Goal: Task Accomplishment & Management: Use online tool/utility

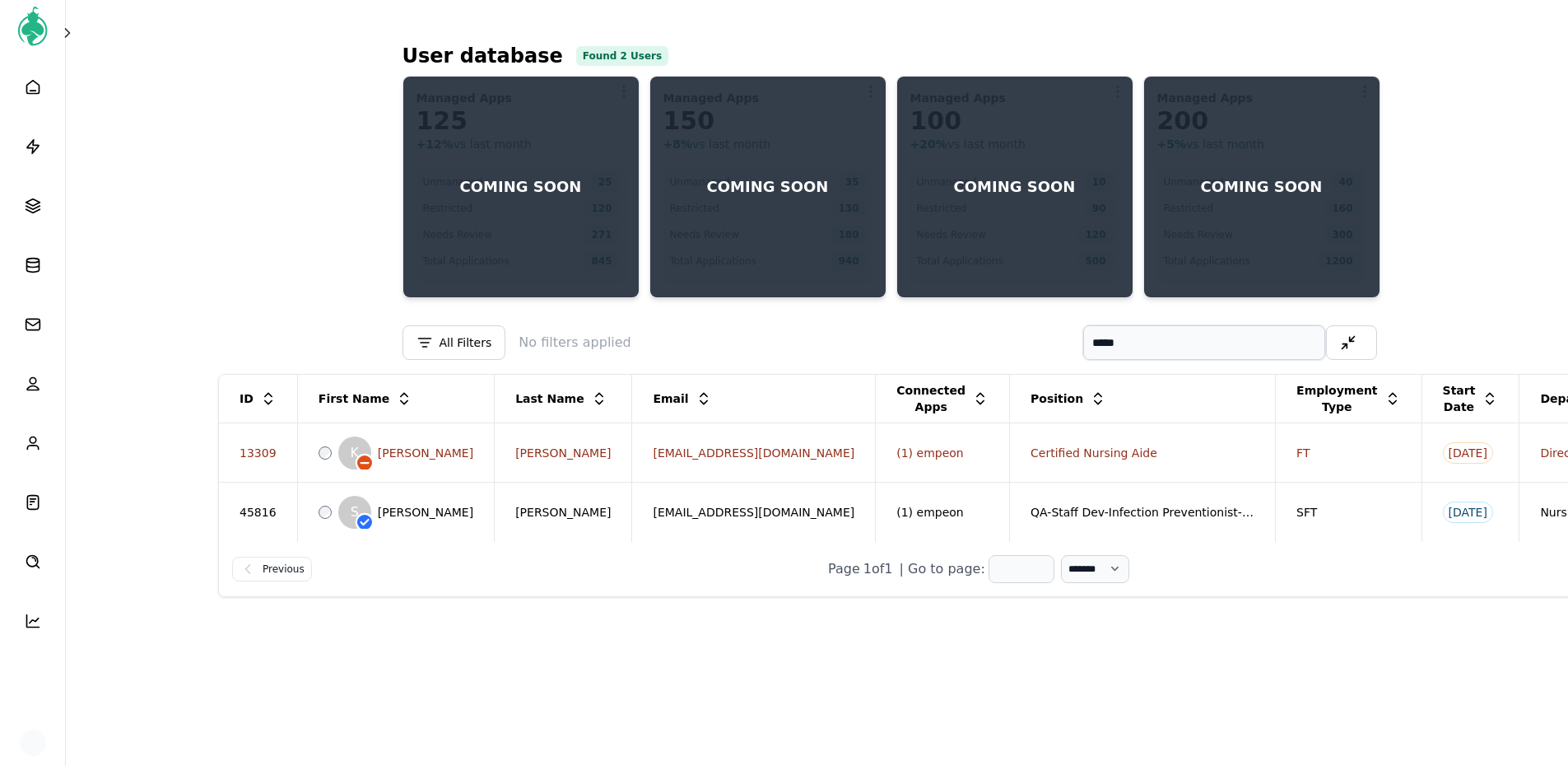
select select
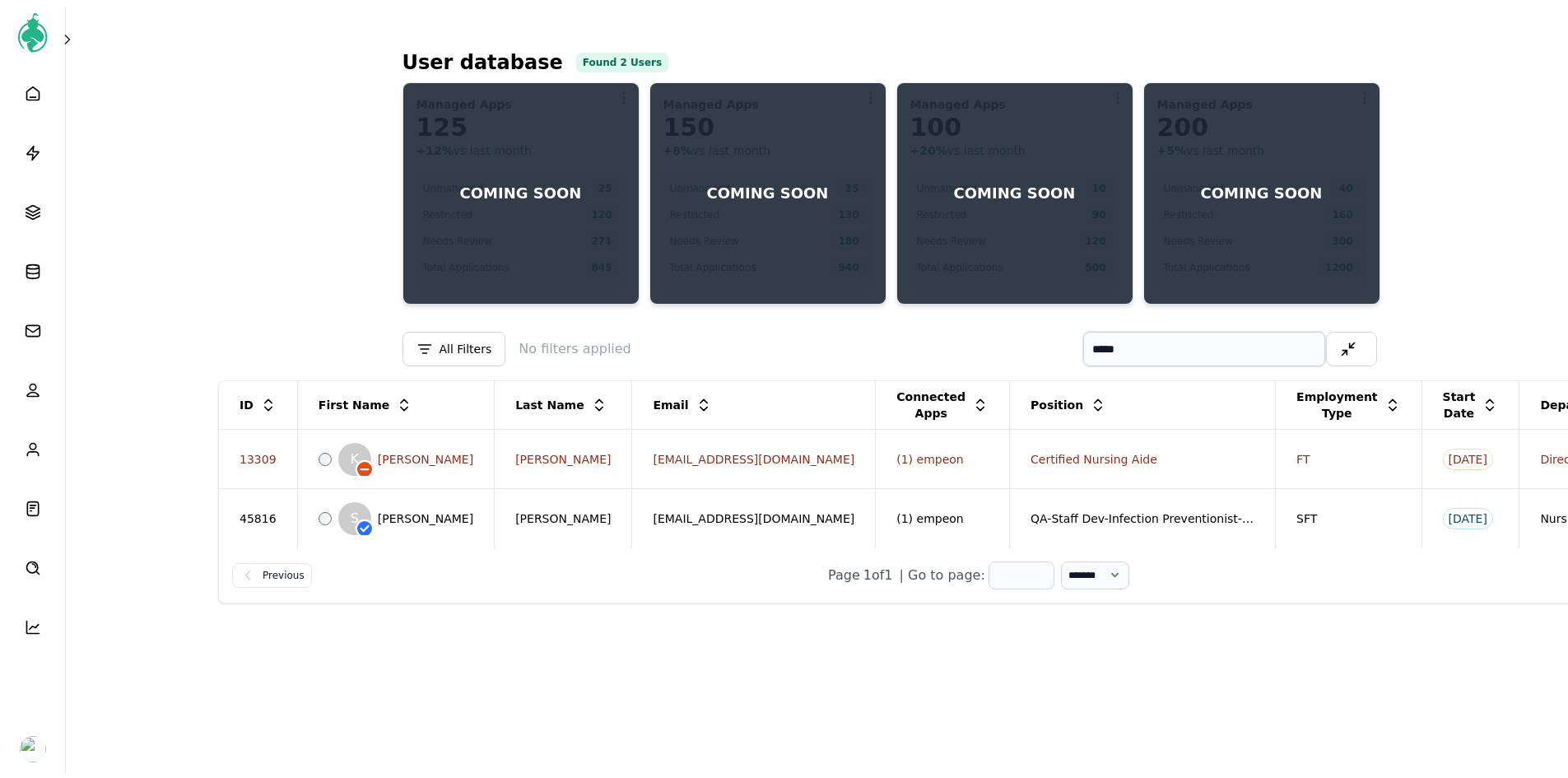
scroll to position [13, 0]
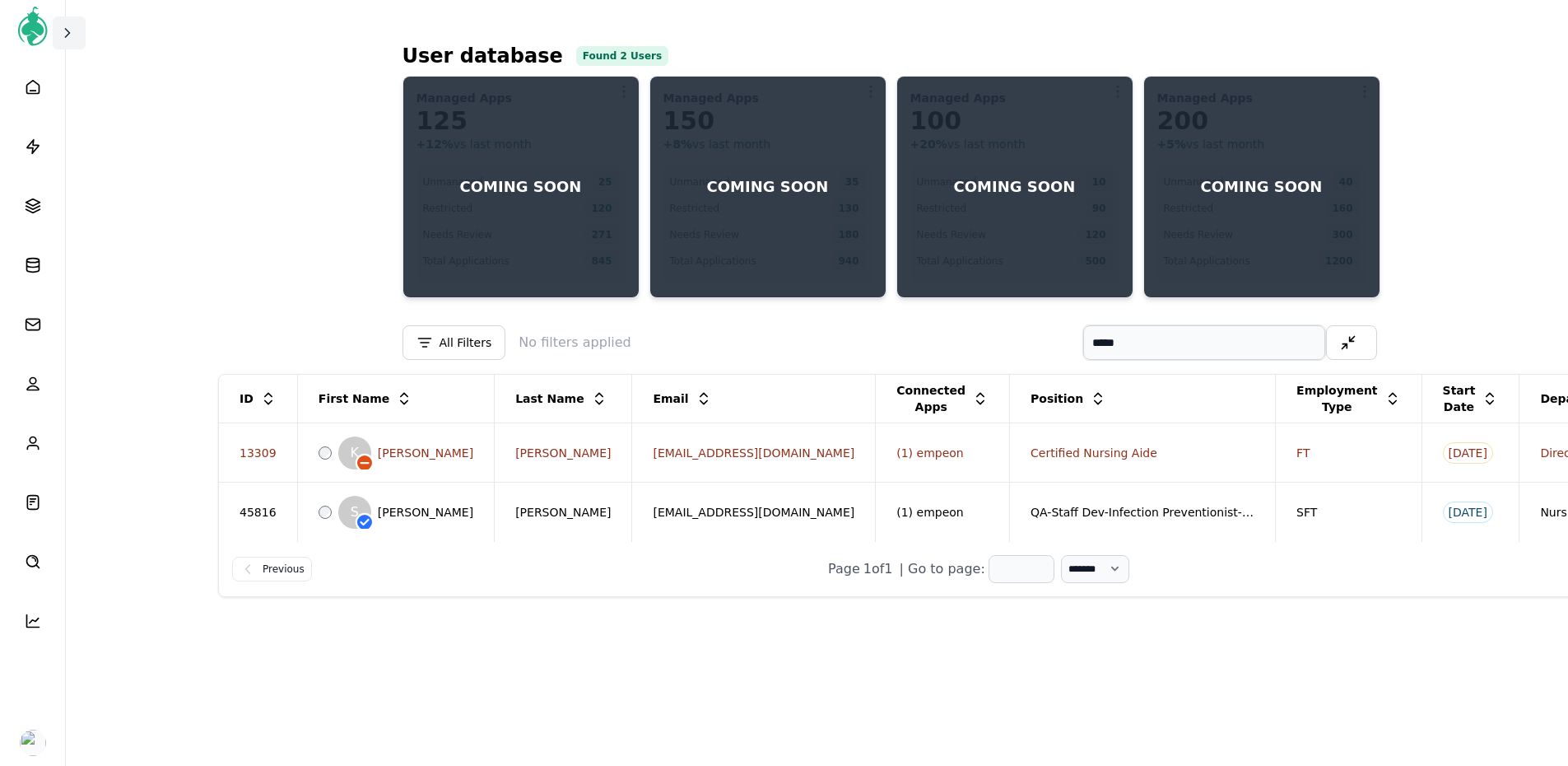
click at [65, 23] on button at bounding box center [68, 33] width 33 height 33
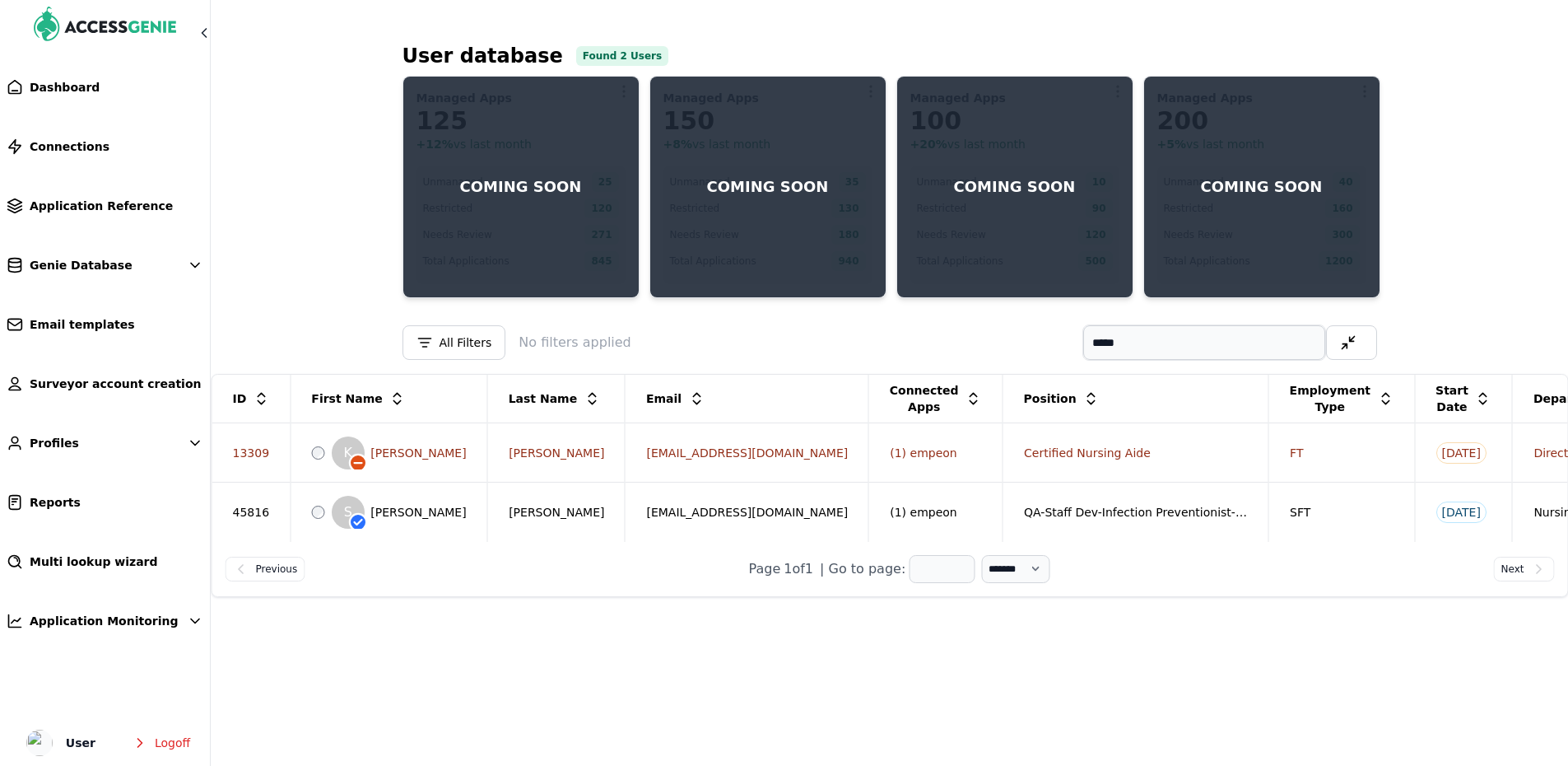
click at [68, 584] on ul "Dashboard Connections Application Reference Genie Database Email templates Surv…" at bounding box center [105, 417] width 210 height 697
click at [70, 565] on span "Multi lookup wizard" at bounding box center [94, 562] width 129 height 17
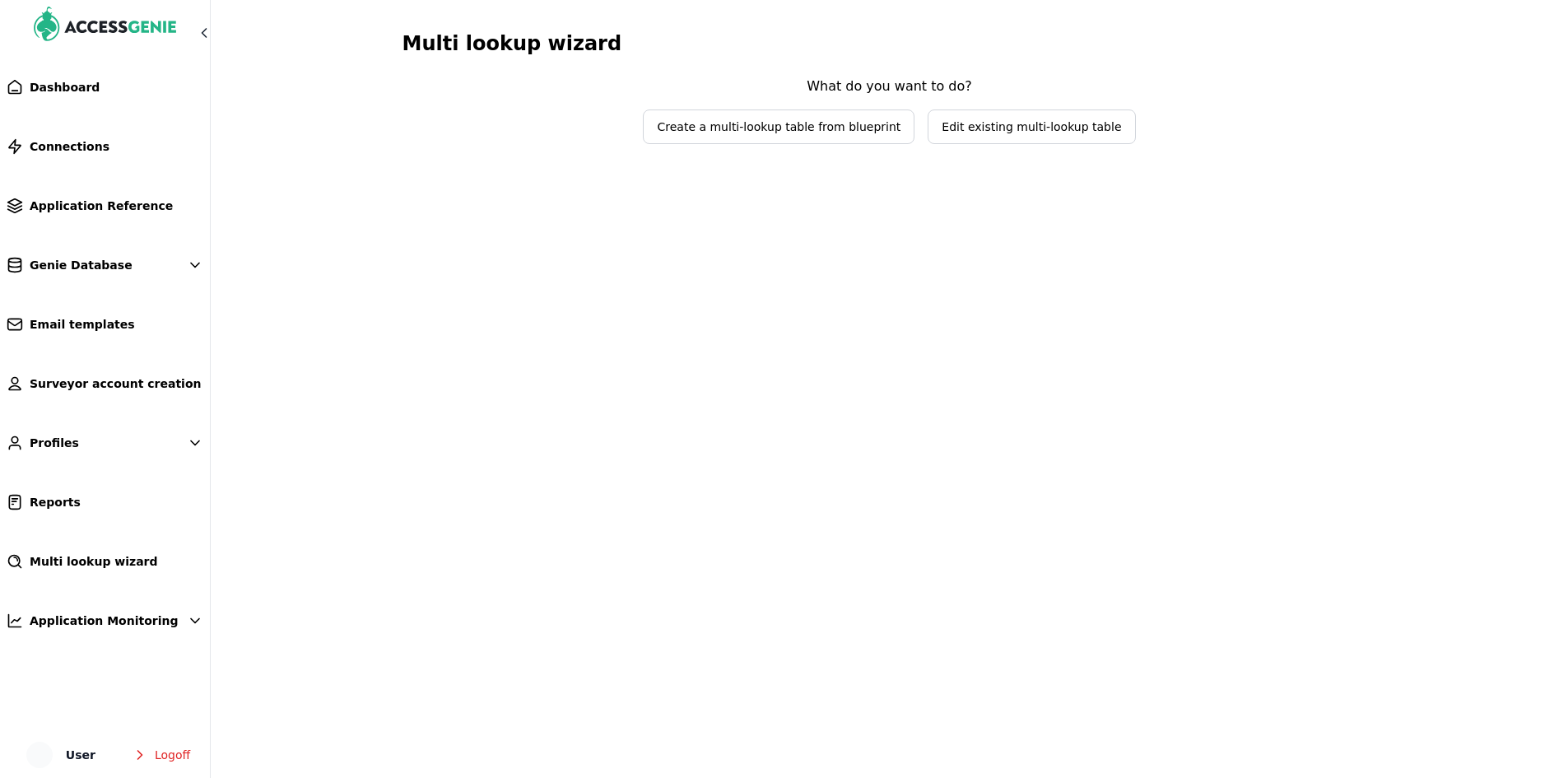
click at [971, 129] on span "Edit existing multi-lookup table" at bounding box center [1031, 127] width 179 height 17
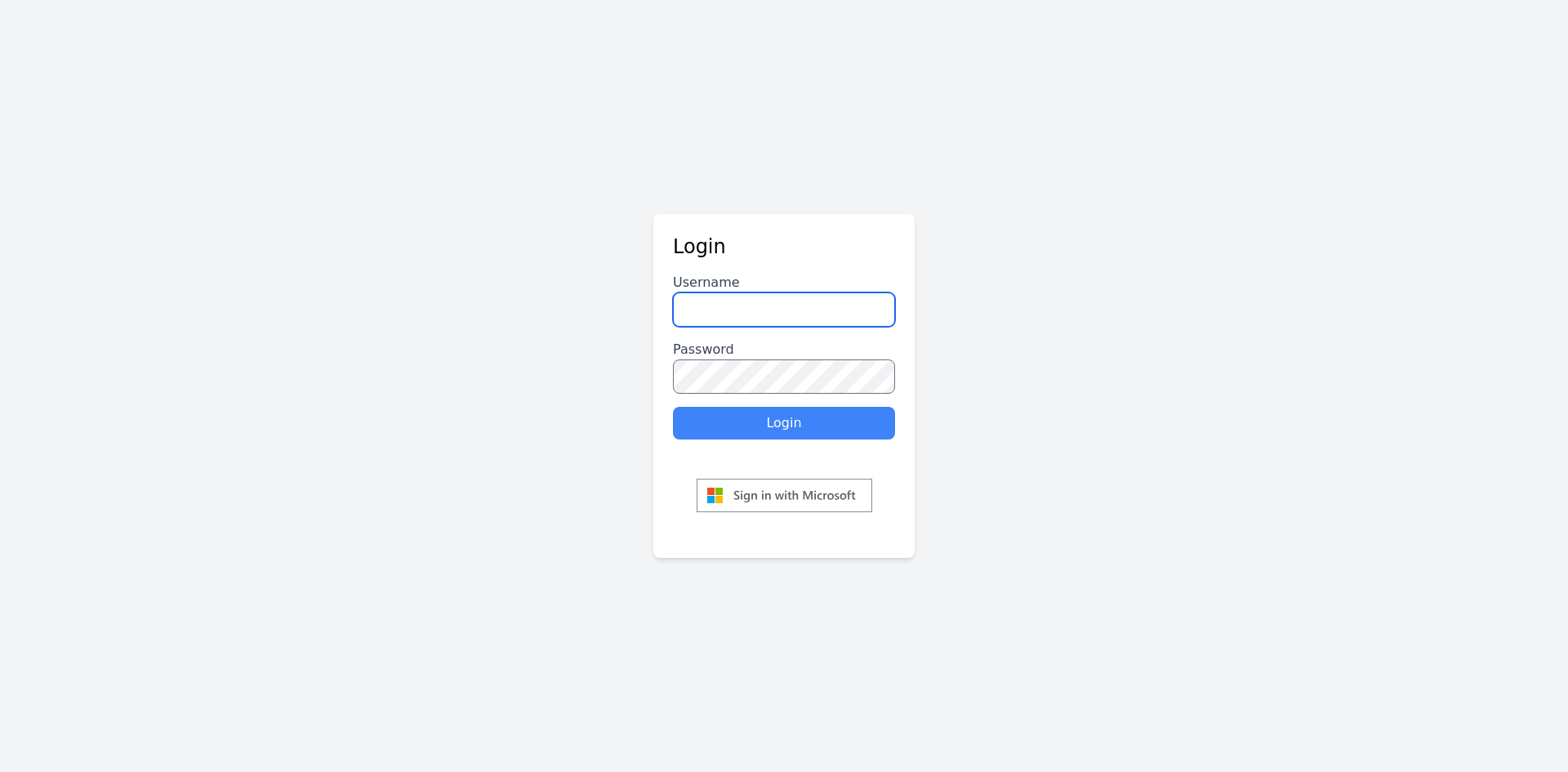
type input "********"
click at [786, 422] on button "Login" at bounding box center [784, 422] width 222 height 32
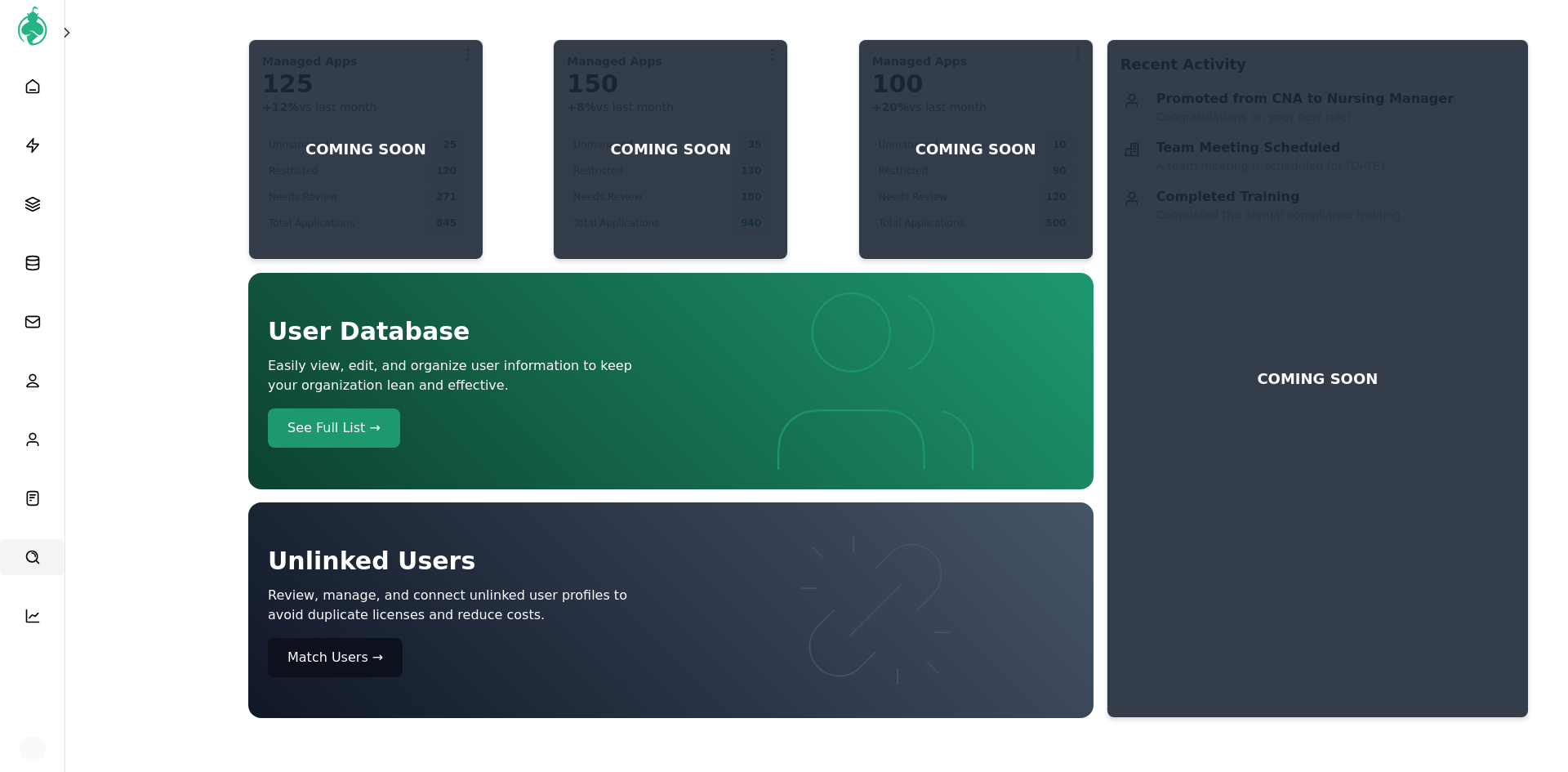
click at [33, 562] on icon at bounding box center [32, 557] width 12 height 12
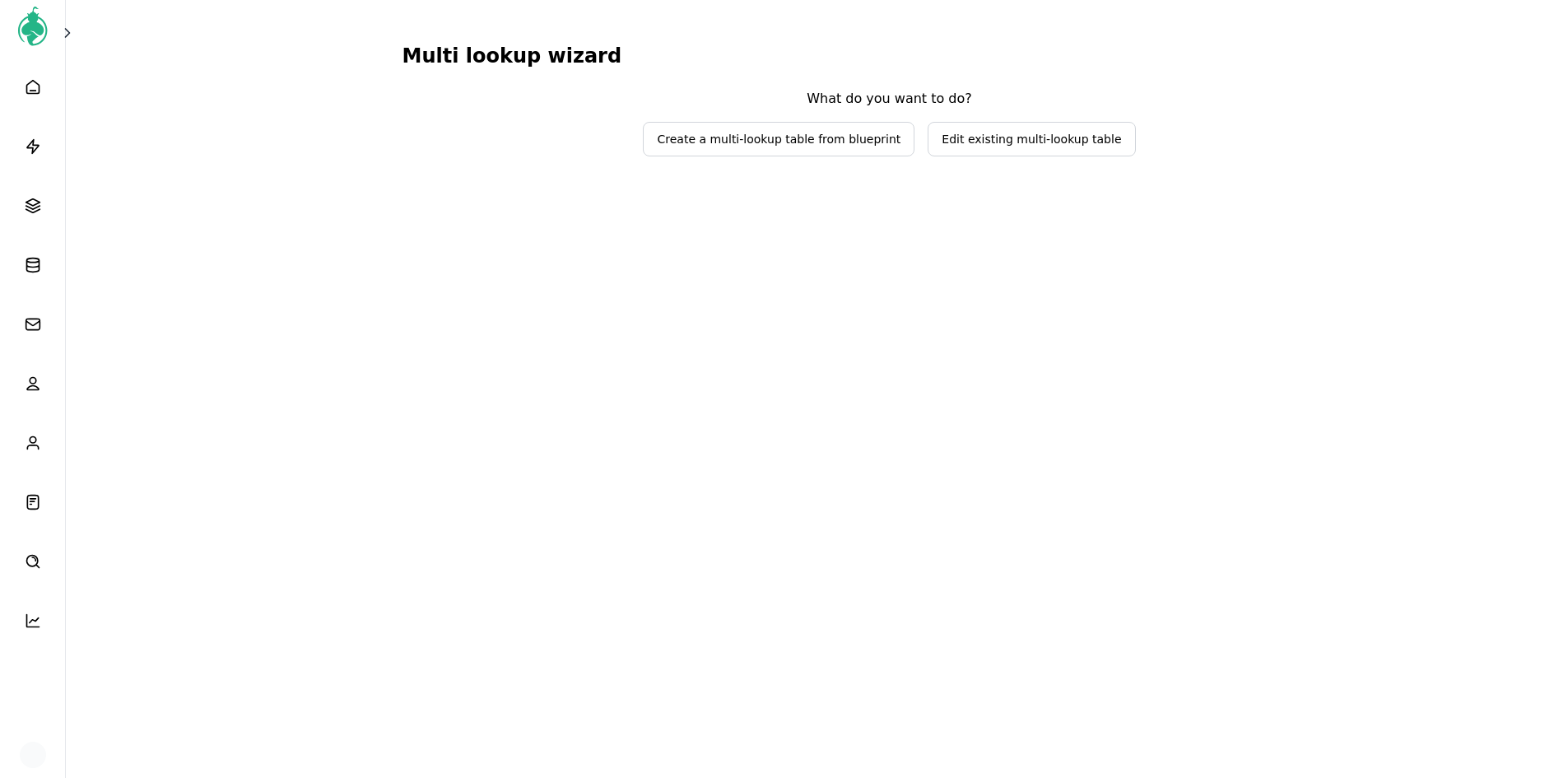
click at [981, 139] on span "Edit existing multi-lookup table" at bounding box center [1031, 139] width 179 height 17
click at [918, 110] on span "Select lookup table to edit" at bounding box center [878, 106] width 196 height 17
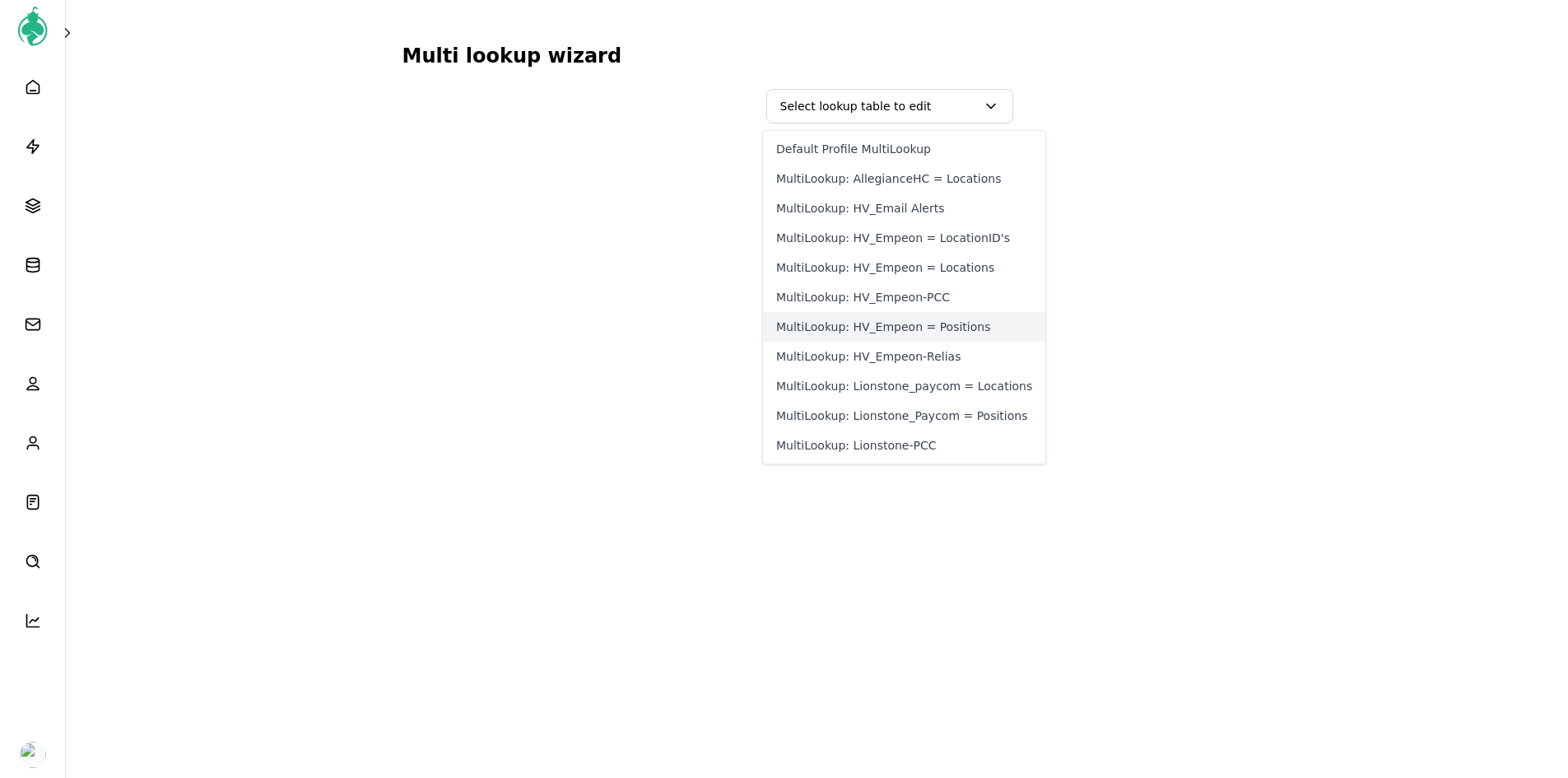
click at [908, 324] on button "MultiLookup: HV_Empeon = Positions" at bounding box center [905, 327] width 282 height 30
